Goal: Transaction & Acquisition: Obtain resource

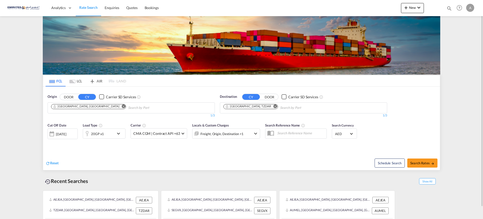
click at [274, 107] on md-icon "Remove" at bounding box center [276, 106] width 4 height 4
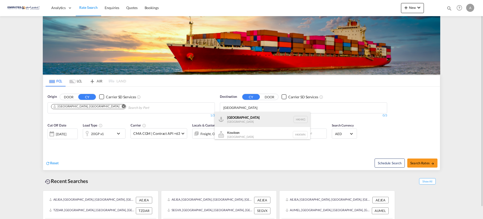
type input "[GEOGRAPHIC_DATA]"
click at [231, 119] on div "[GEOGRAPHIC_DATA] [GEOGRAPHIC_DATA] [GEOGRAPHIC_DATA]" at bounding box center [263, 119] width 96 height 15
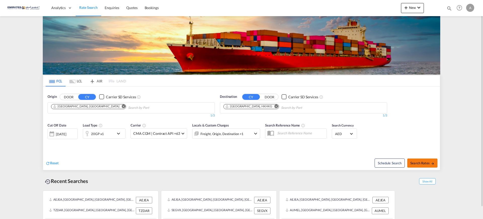
click at [424, 162] on span "Search Rates" at bounding box center [423, 163] width 24 height 4
type input "AEJEA to HKHKG / [DATE]"
